Goal: Information Seeking & Learning: Check status

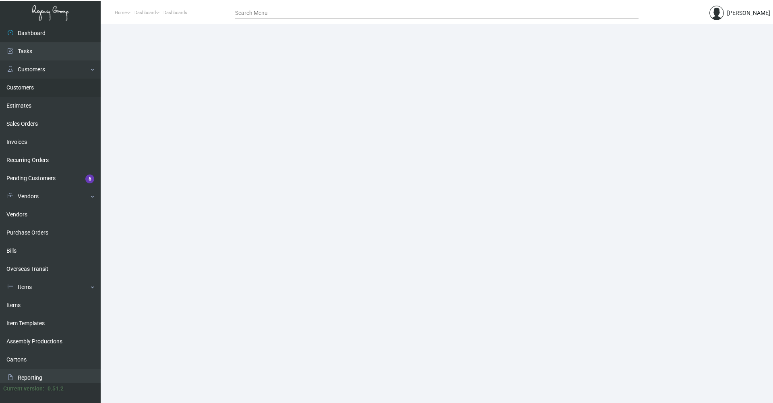
click at [23, 89] on link "Customers" at bounding box center [50, 87] width 101 height 18
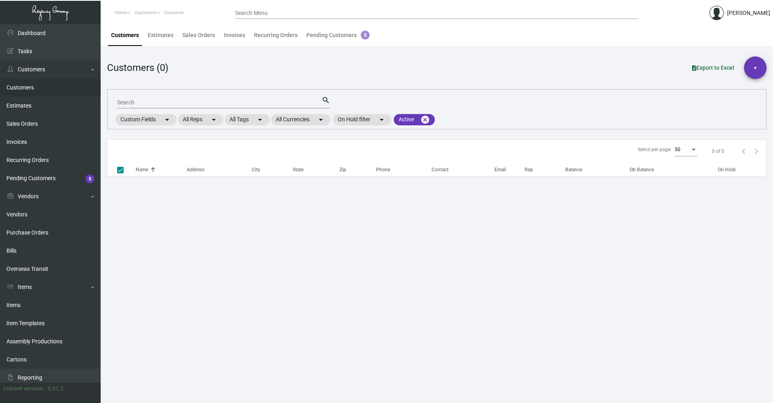
click at [138, 103] on input "Search" at bounding box center [219, 102] width 204 height 6
checkbox input "false"
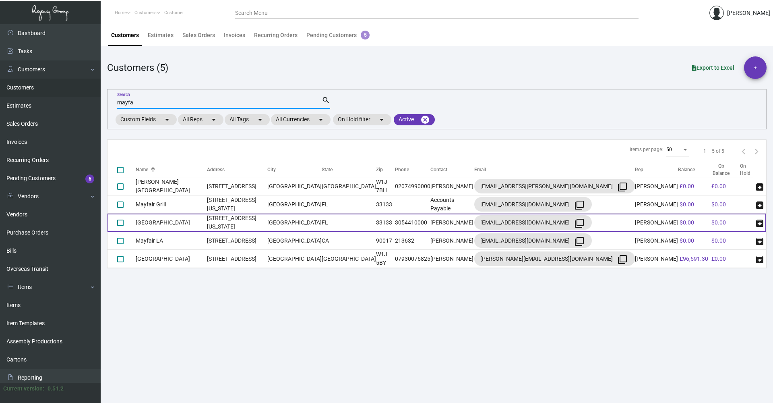
type input "mayfa"
click at [196, 229] on td "[GEOGRAPHIC_DATA]" at bounding box center [171, 222] width 71 height 18
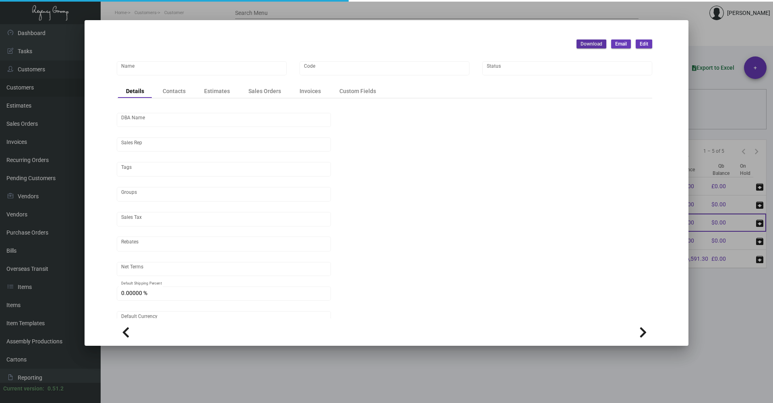
type input "[GEOGRAPHIC_DATA]"
type input "MayfairH"
type input "[PERSON_NAME]"
type input "[GEOGRAPHIC_DATA]-[GEOGRAPHIC_DATA]"
type input "Net 30"
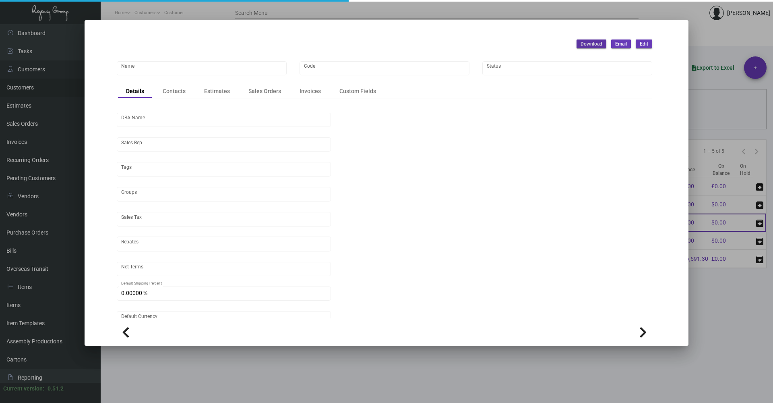
type input "United States Dollar $"
type input "$ 0.00"
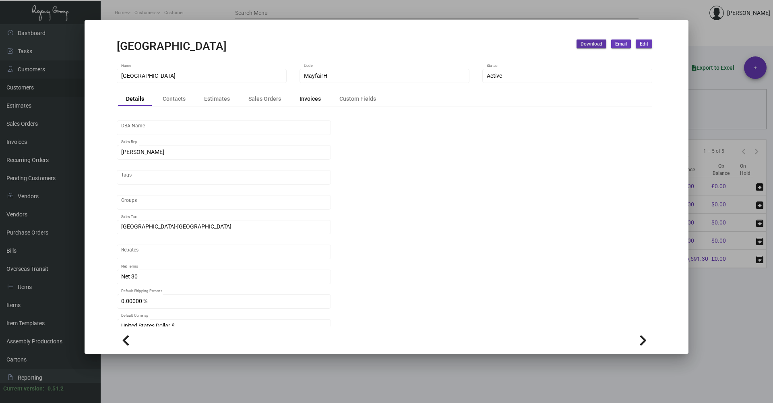
click at [316, 99] on div "Invoices" at bounding box center [309, 99] width 21 height 8
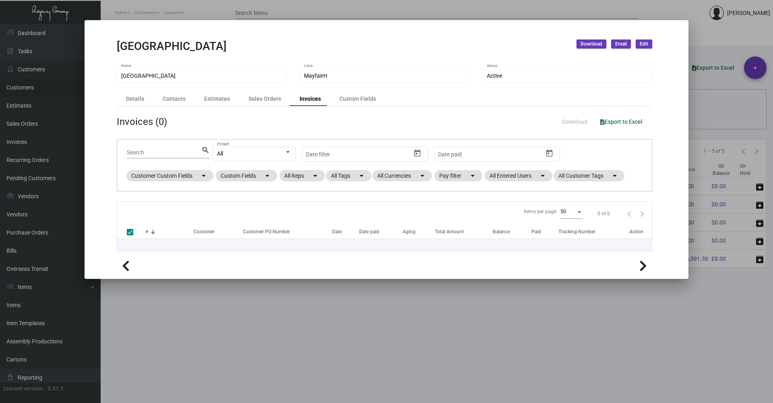
checkbox input "false"
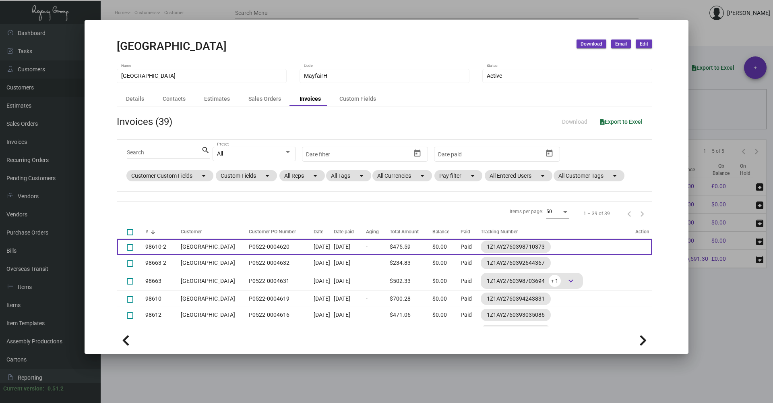
click at [416, 249] on td "$475.59" at bounding box center [411, 247] width 43 height 16
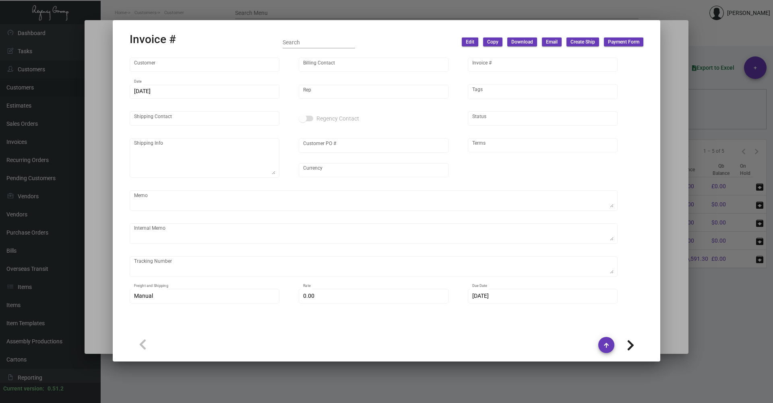
type input "[GEOGRAPHIC_DATA]"
type input "[PERSON_NAME]"
type input "98610-2"
type input "[DATE]"
type input "[PERSON_NAME]"
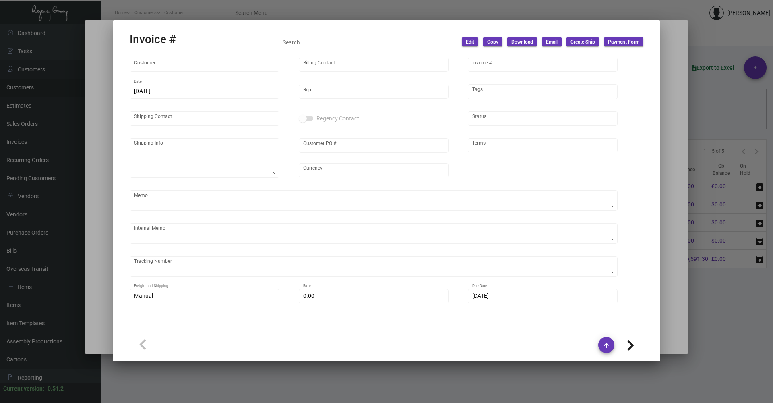
type input "[PERSON_NAME]"
type textarea "[GEOGRAPHIC_DATA] - [PERSON_NAME] [STREET_ADDRESS][US_STATE]"
type input "P0522-0004620"
type input "United States Dollar $"
type input "Net 30"
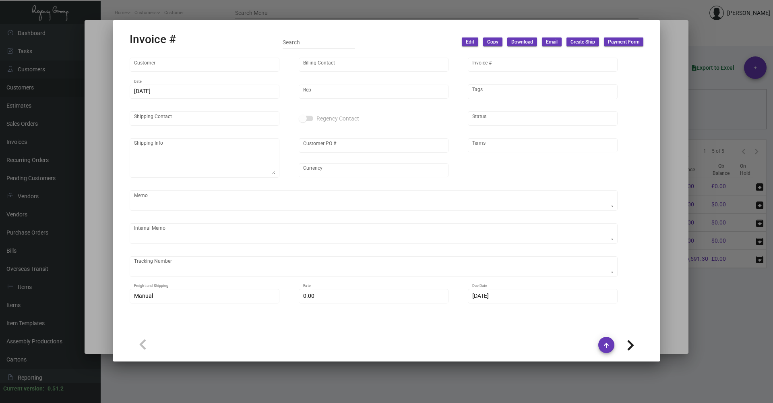
type textarea "Key Holder - Label provided to vendor to ship to hotel UPS Ground Cost $9.87 Lu…"
type input "$ 34.48"
type input "[DATE]"
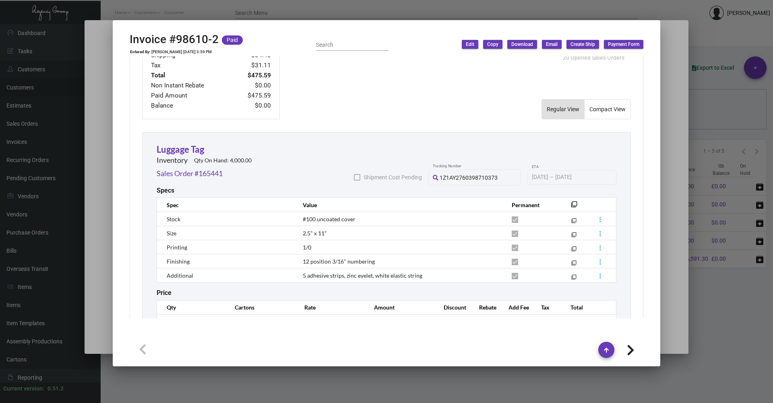
scroll to position [436, 0]
